Goal: Information Seeking & Learning: Learn about a topic

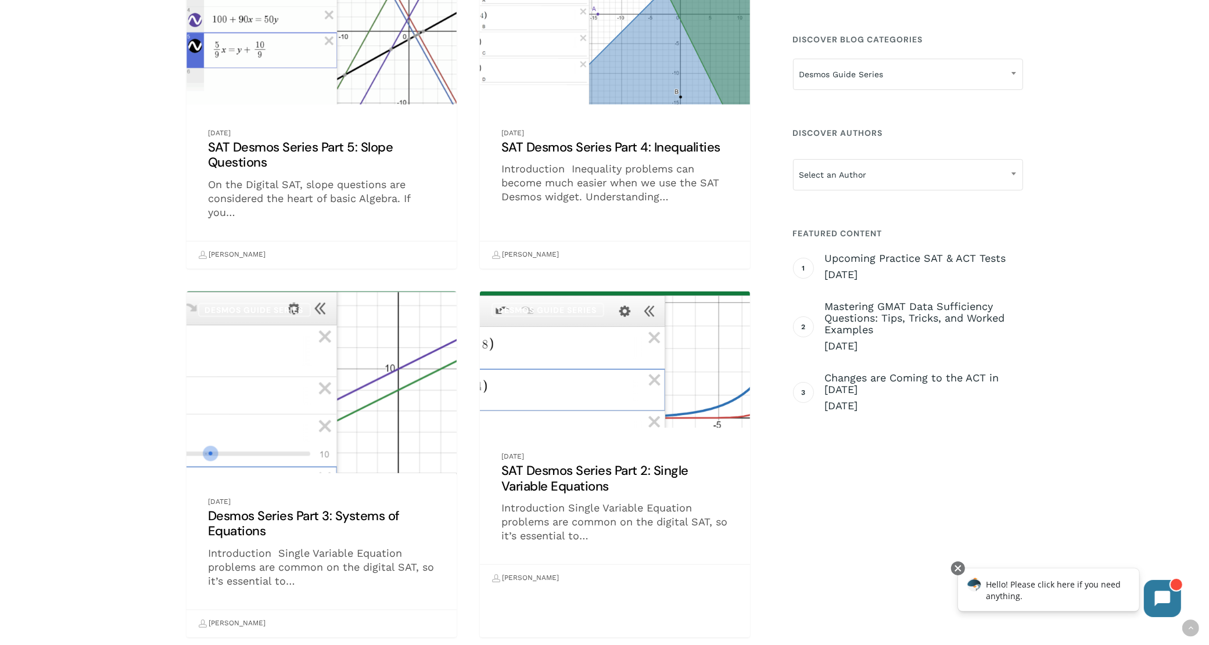
scroll to position [508, 0]
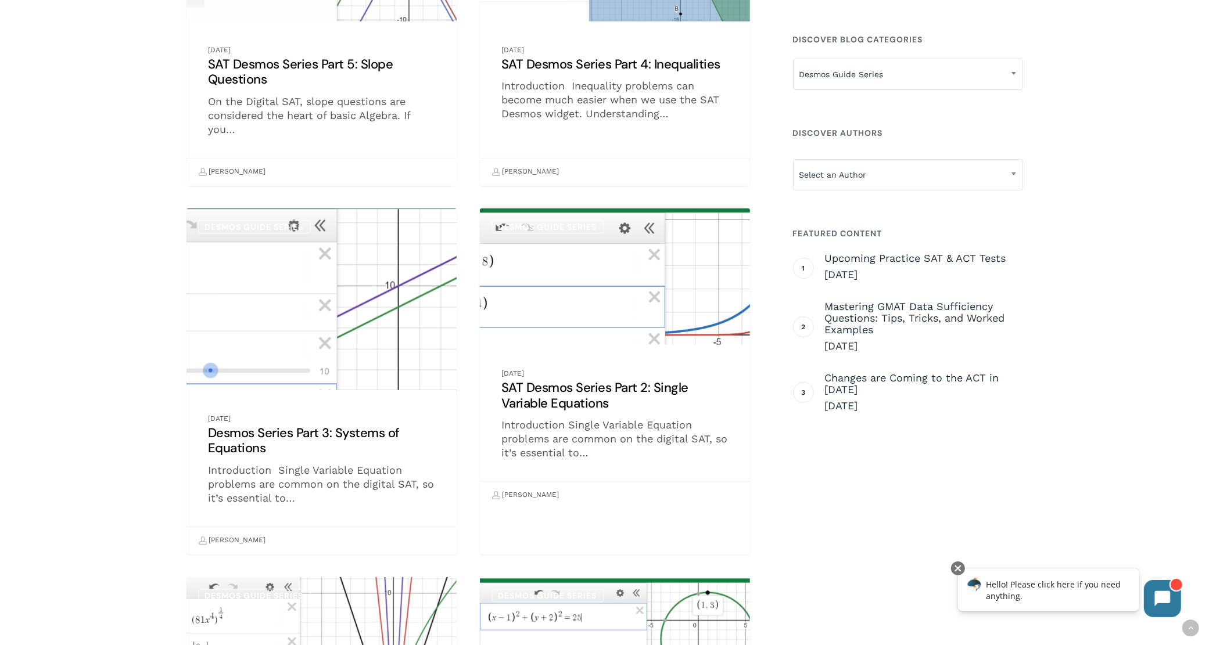
click at [362, 353] on link "Desmos Series Part 3: Systems of Equations" at bounding box center [321, 382] width 271 height 346
click at [329, 428] on link "Desmos Series Part 3: Systems of Equations" at bounding box center [321, 382] width 271 height 346
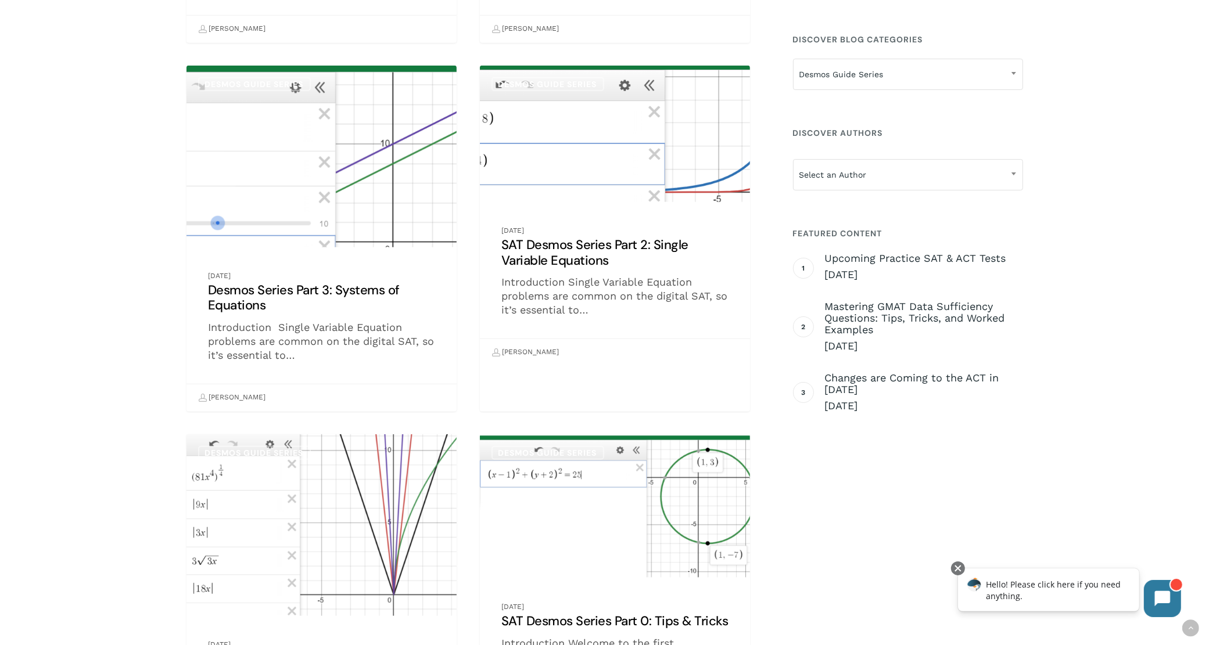
scroll to position [654, 0]
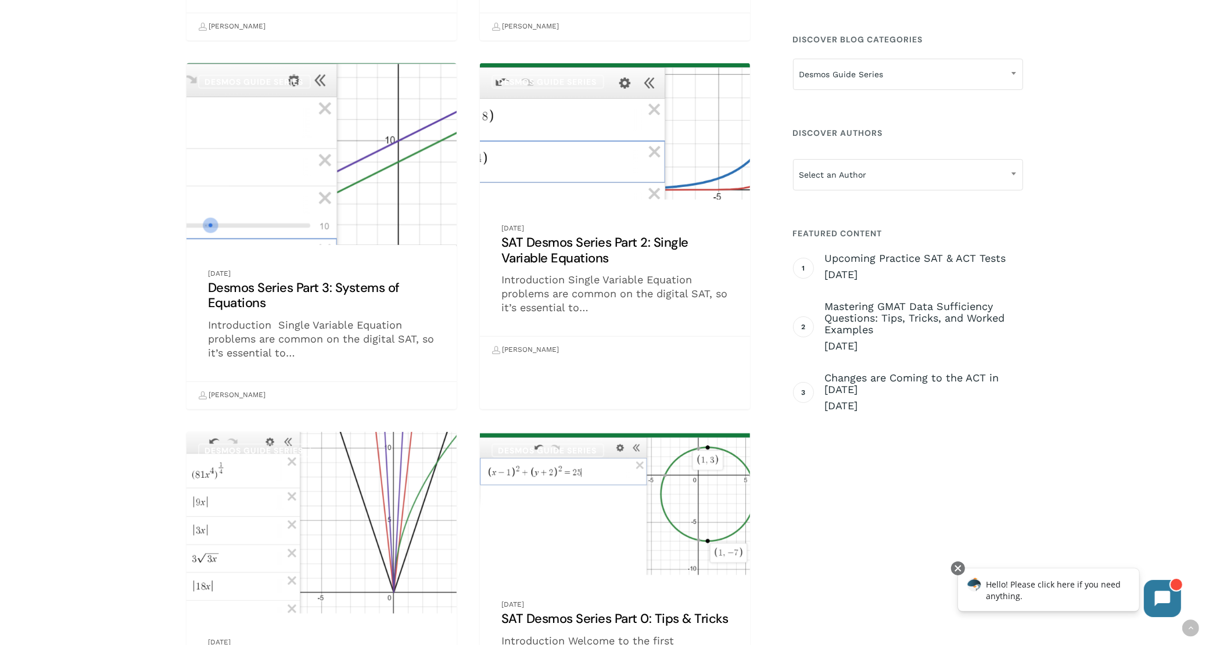
click at [315, 291] on link "Desmos Series Part 3: Systems of Equations" at bounding box center [321, 236] width 271 height 346
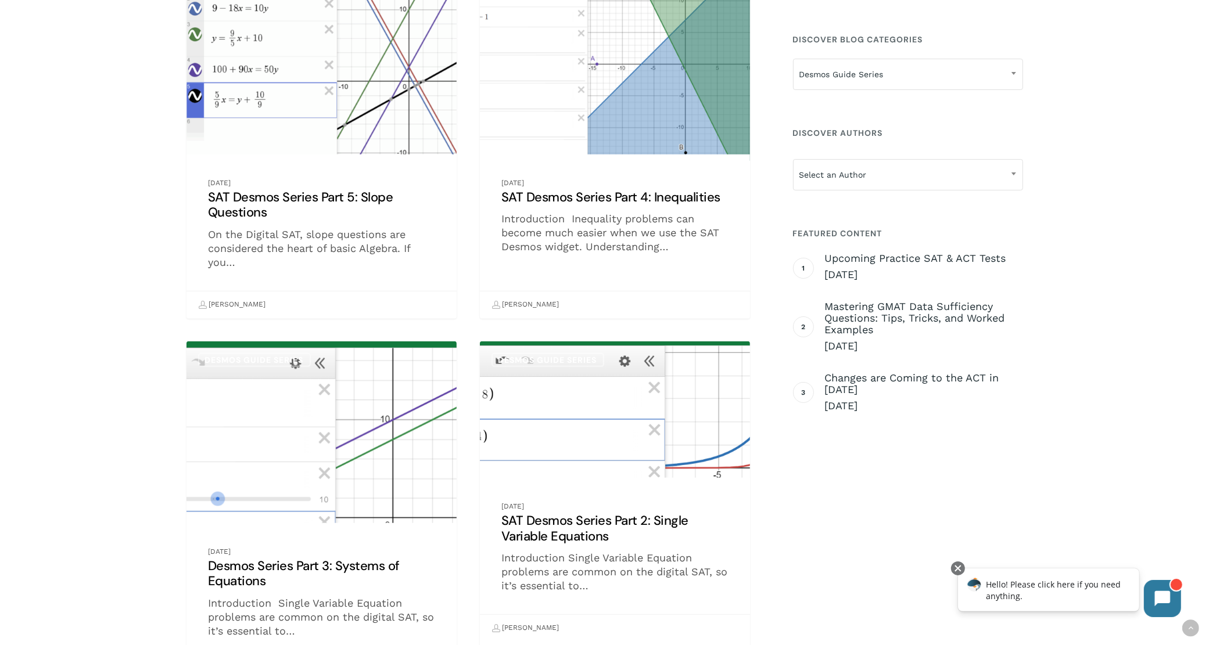
scroll to position [288, 0]
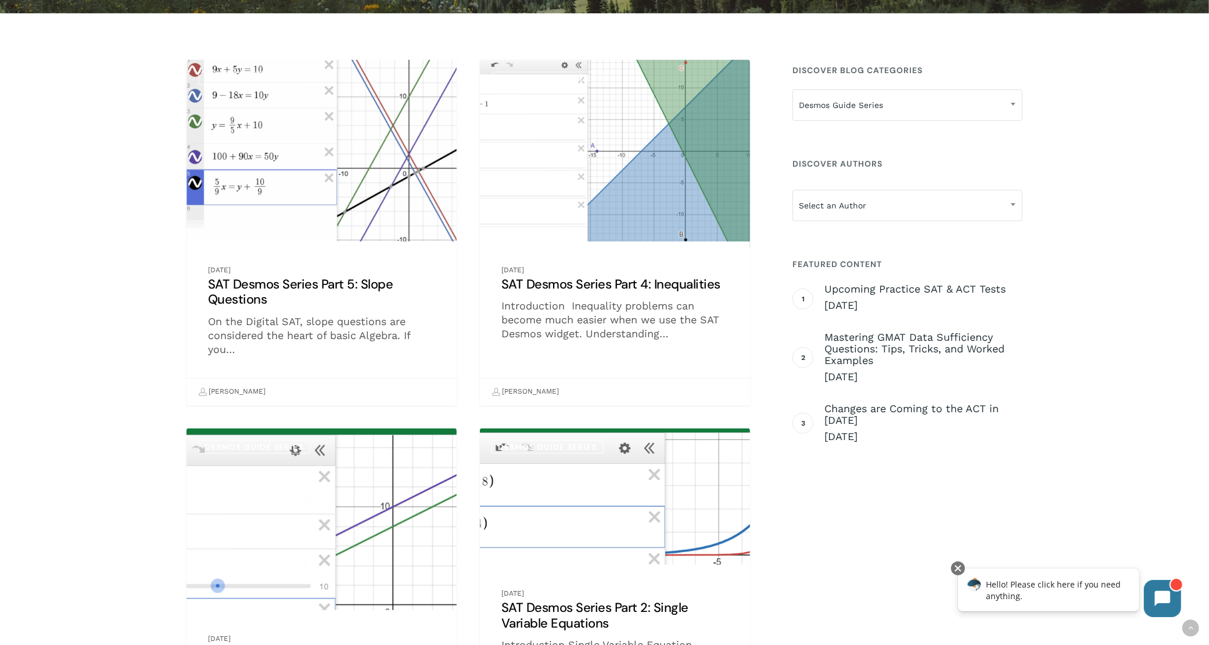
click at [632, 167] on link "SAT Desmos Series Part 4: Inequalities" at bounding box center [615, 233] width 271 height 346
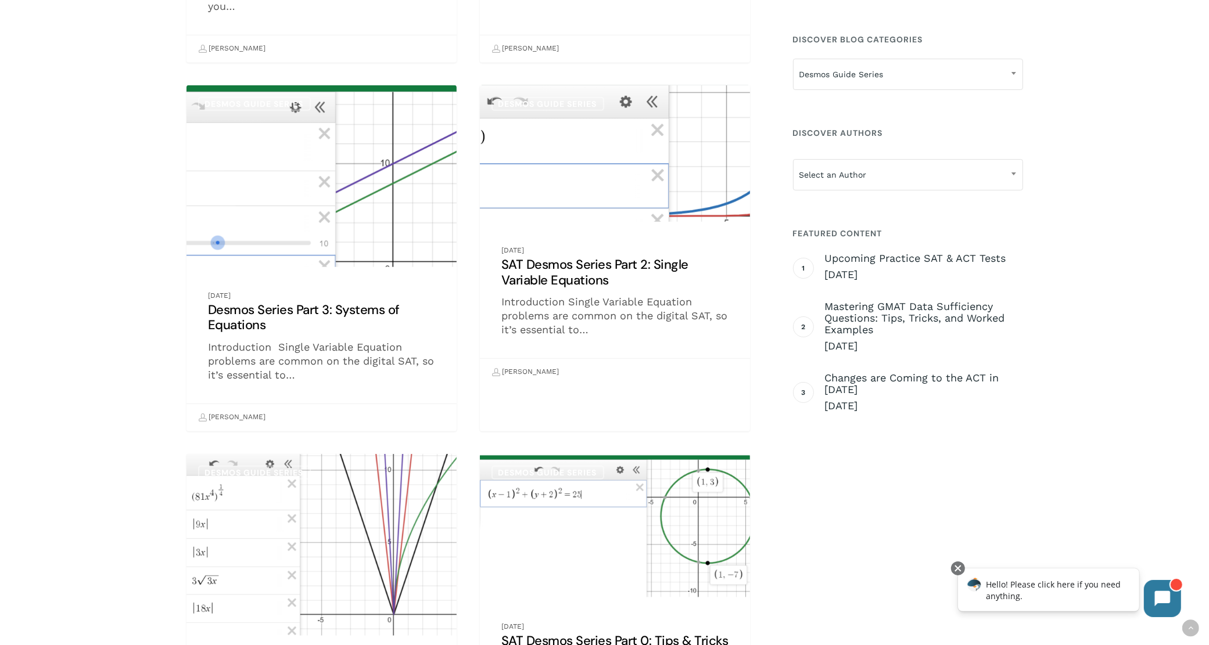
scroll to position [651, 0]
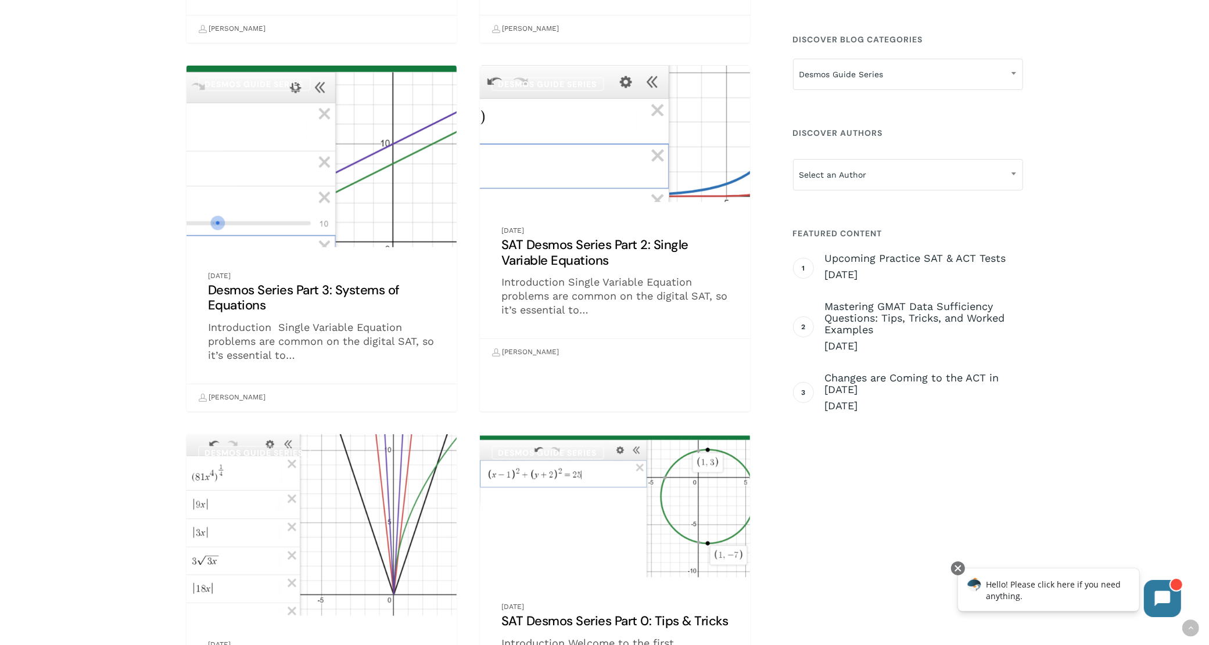
click at [607, 171] on link "SAT Desmos Series Part 2: Single Variable Equations" at bounding box center [615, 216] width 271 height 300
click at [613, 245] on link "SAT Desmos Series Part 2: Single Variable Equations" at bounding box center [615, 216] width 271 height 300
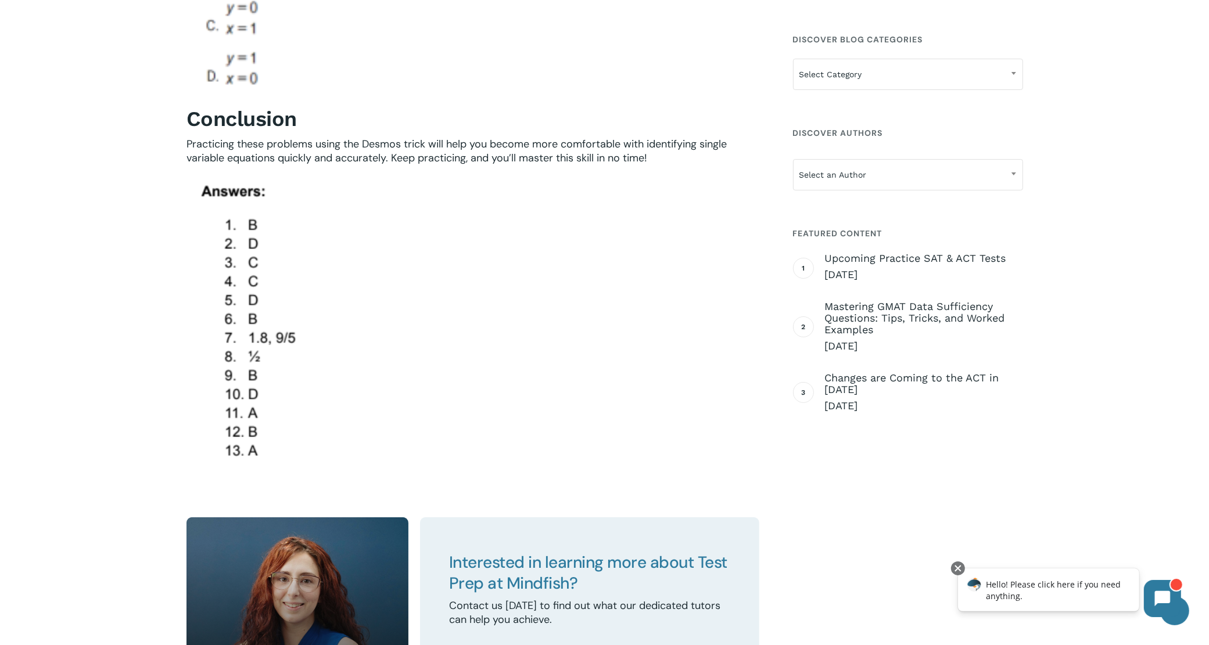
scroll to position [5882, 0]
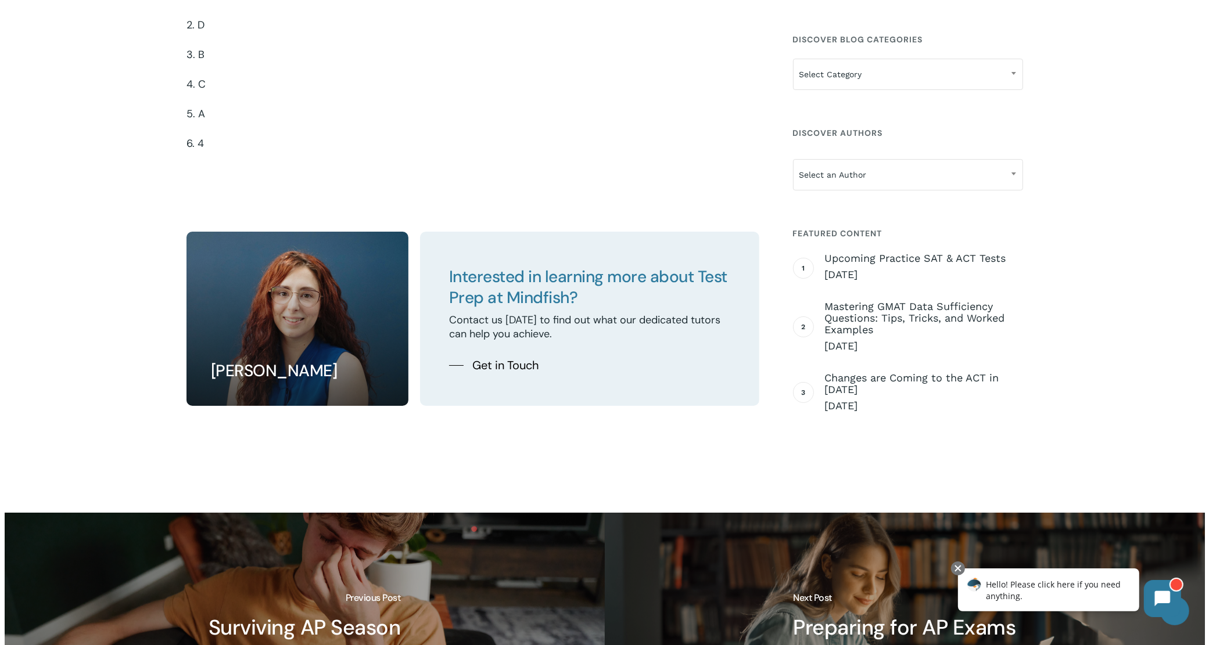
scroll to position [4674, 0]
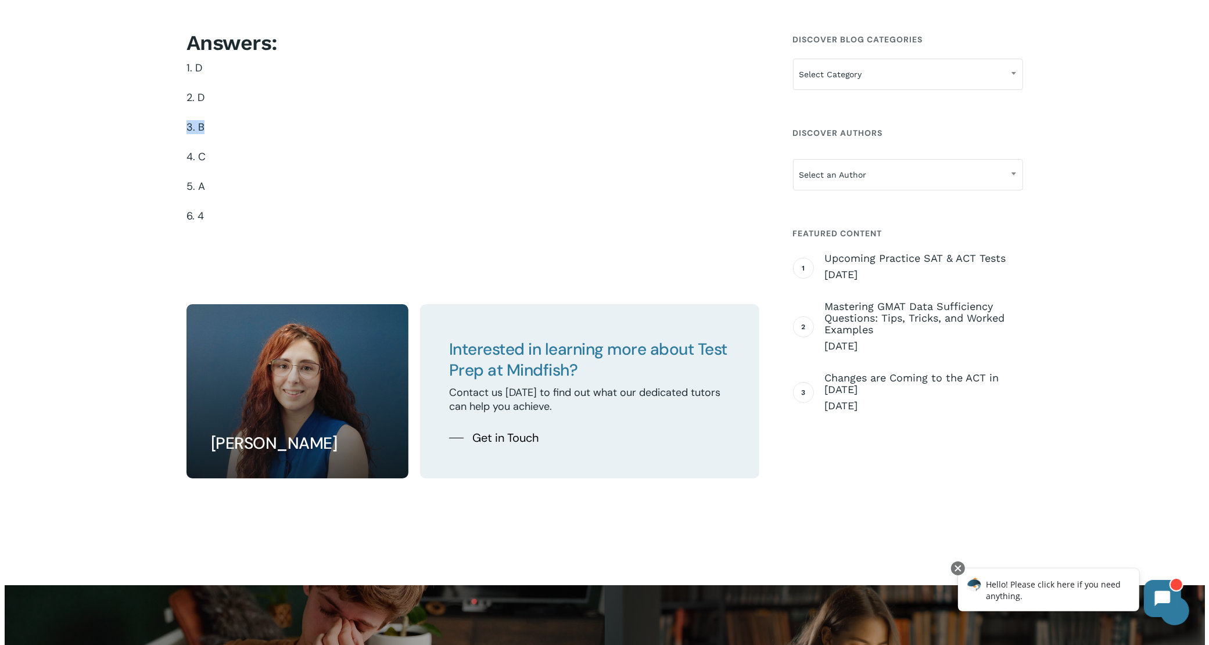
drag, startPoint x: 227, startPoint y: 138, endPoint x: 254, endPoint y: 44, distance: 97.8
click at [186, 121] on p "3. B" at bounding box center [472, 135] width 573 height 30
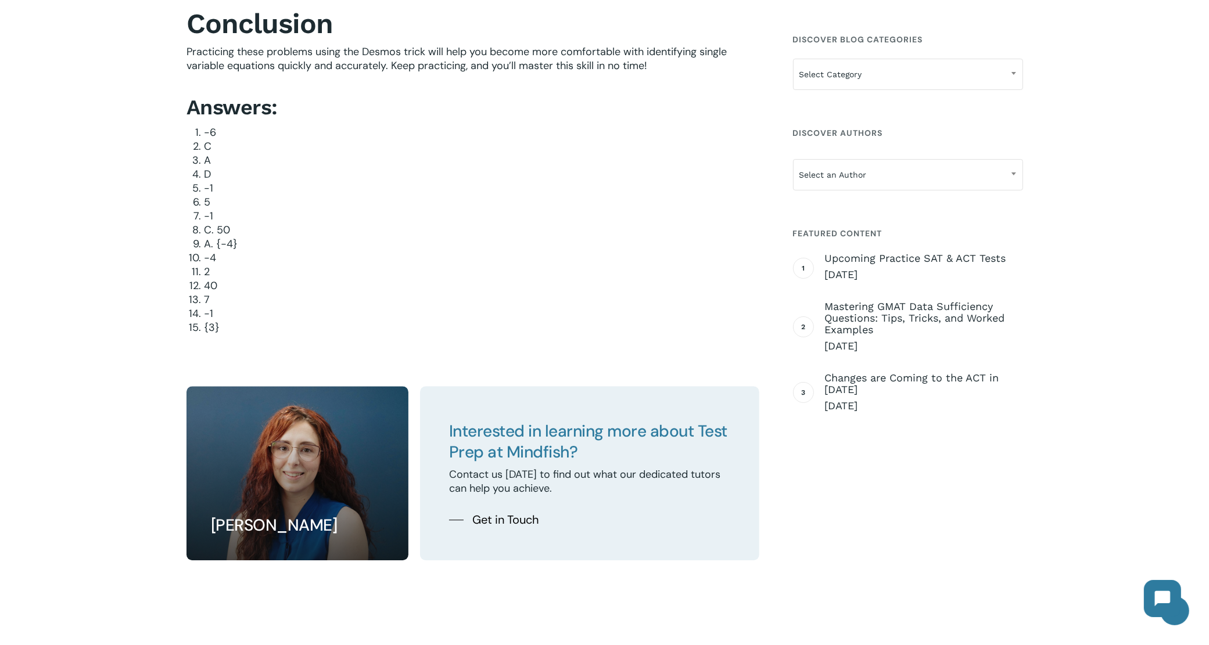
scroll to position [3340, 0]
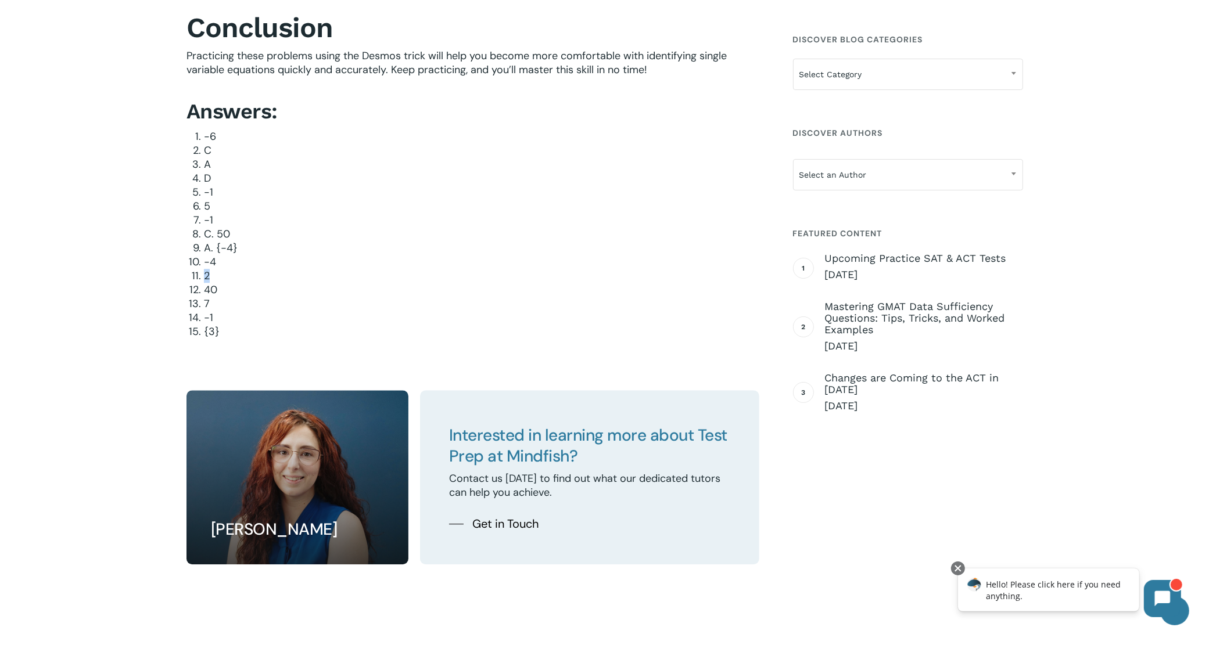
drag, startPoint x: 213, startPoint y: 277, endPoint x: 203, endPoint y: 277, distance: 9.3
click at [204, 277] on li "2" at bounding box center [481, 276] width 555 height 14
drag, startPoint x: 206, startPoint y: 318, endPoint x: 218, endPoint y: 315, distance: 12.7
click at [218, 315] on li "−1" at bounding box center [481, 318] width 555 height 14
drag, startPoint x: 189, startPoint y: 245, endPoint x: 218, endPoint y: 330, distance: 89.6
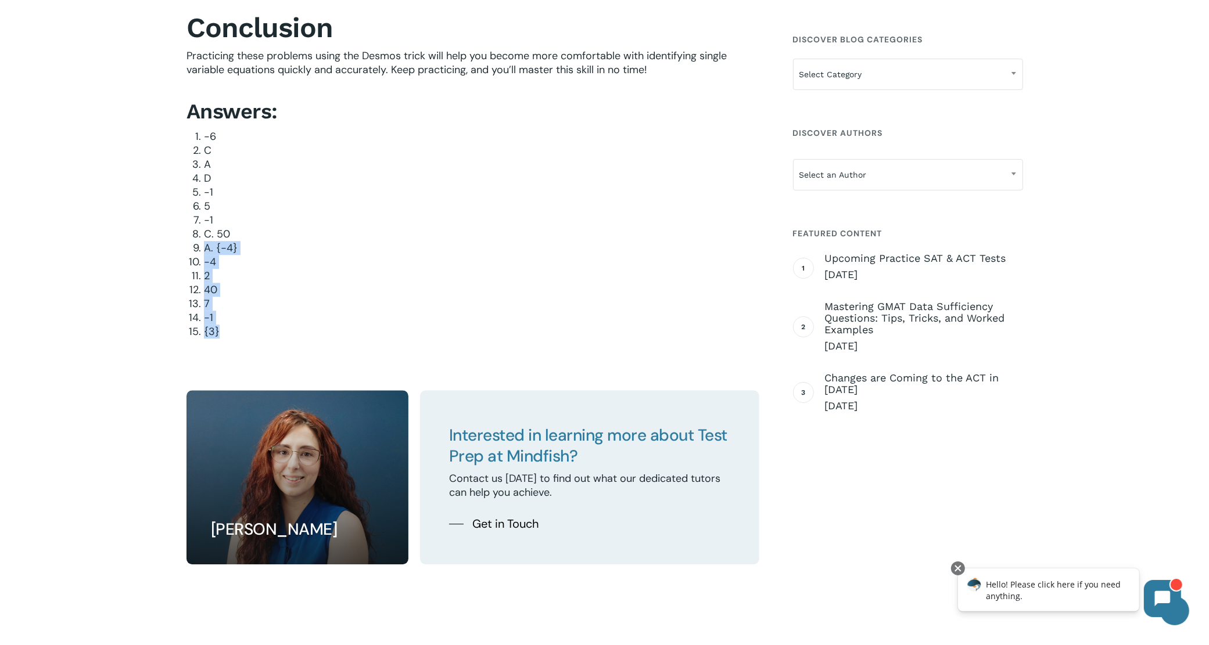
copy ol "A. {−4} −4 2 40 7 −1 {3}"
click at [242, 327] on li "{3}" at bounding box center [481, 332] width 555 height 14
drag, startPoint x: 233, startPoint y: 335, endPoint x: 155, endPoint y: 137, distance: 213.4
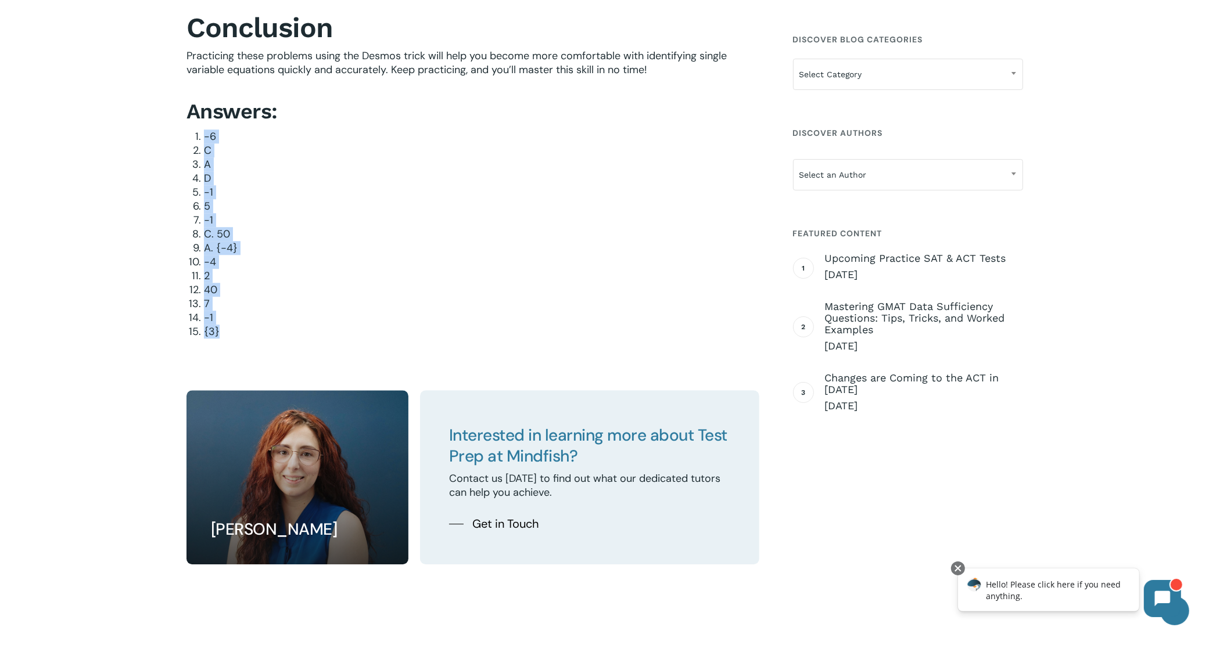
copy ol "-6 C A D -1 5 −1 C. 50 A. {−4} −4 2 40 7 −1 {3}"
click at [441, 202] on li "5" at bounding box center [481, 206] width 555 height 14
